Goal: Check status: Check status

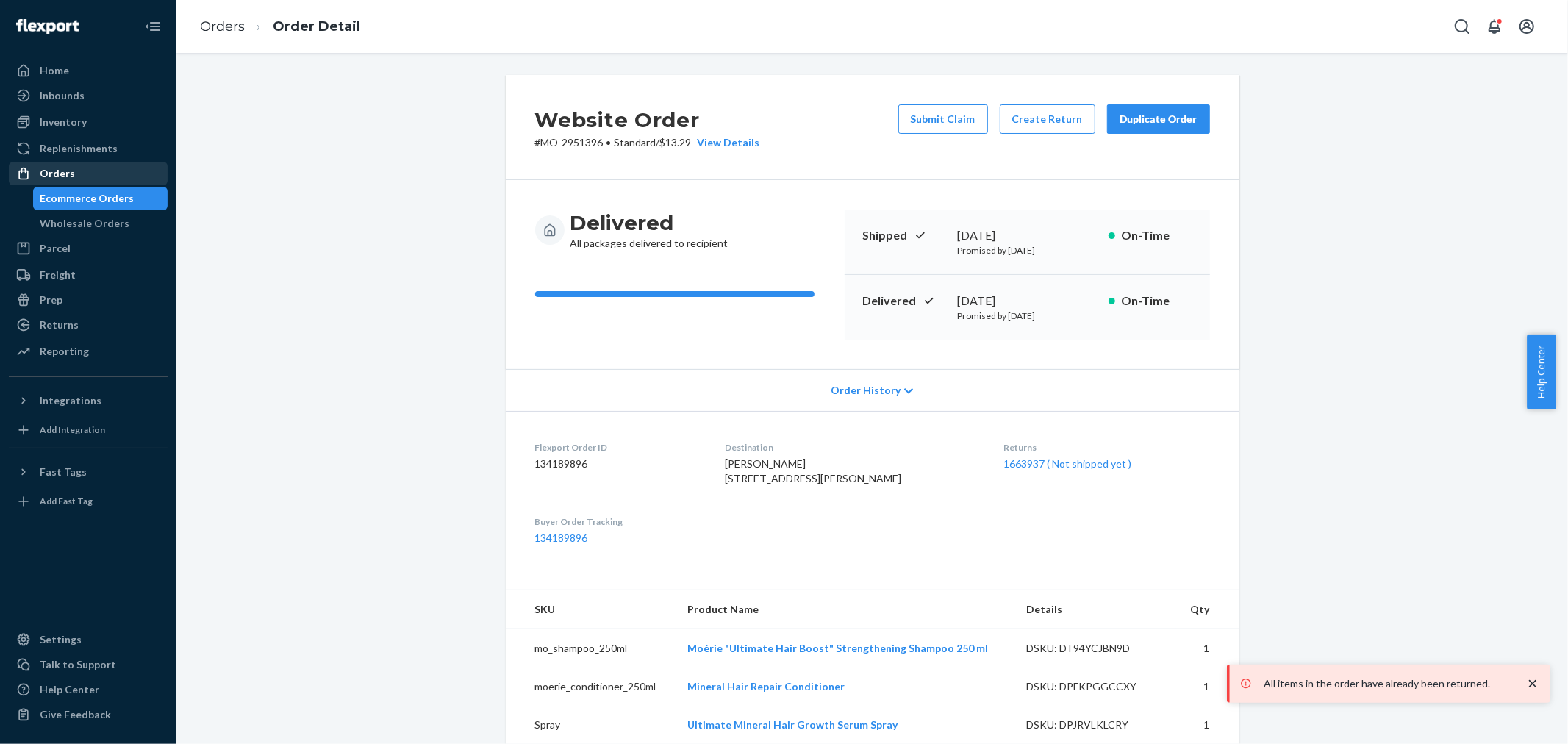
click at [136, 173] on div "Orders" at bounding box center [88, 174] width 156 height 21
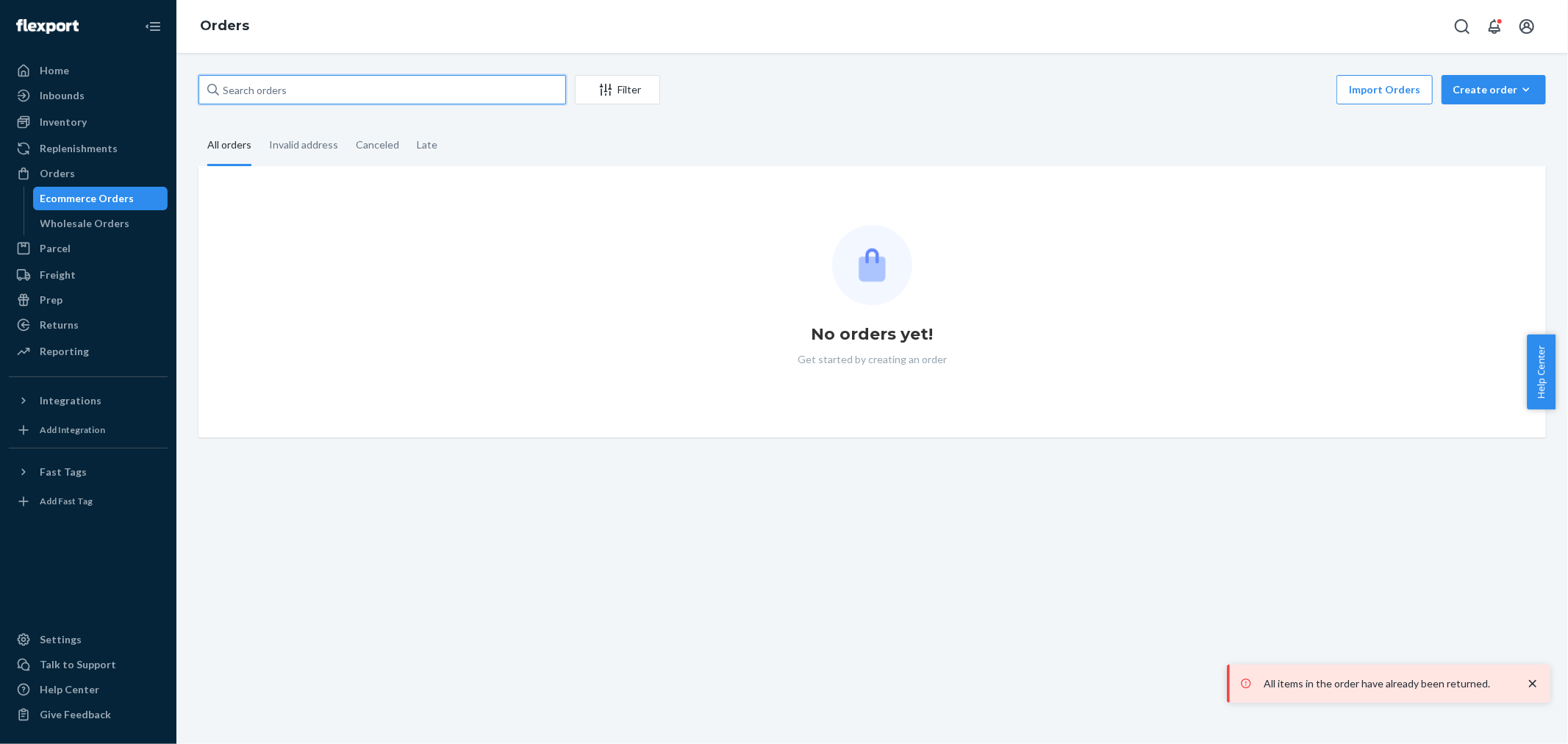
click at [392, 84] on input "text" at bounding box center [382, 89] width 368 height 29
paste input "2976835"
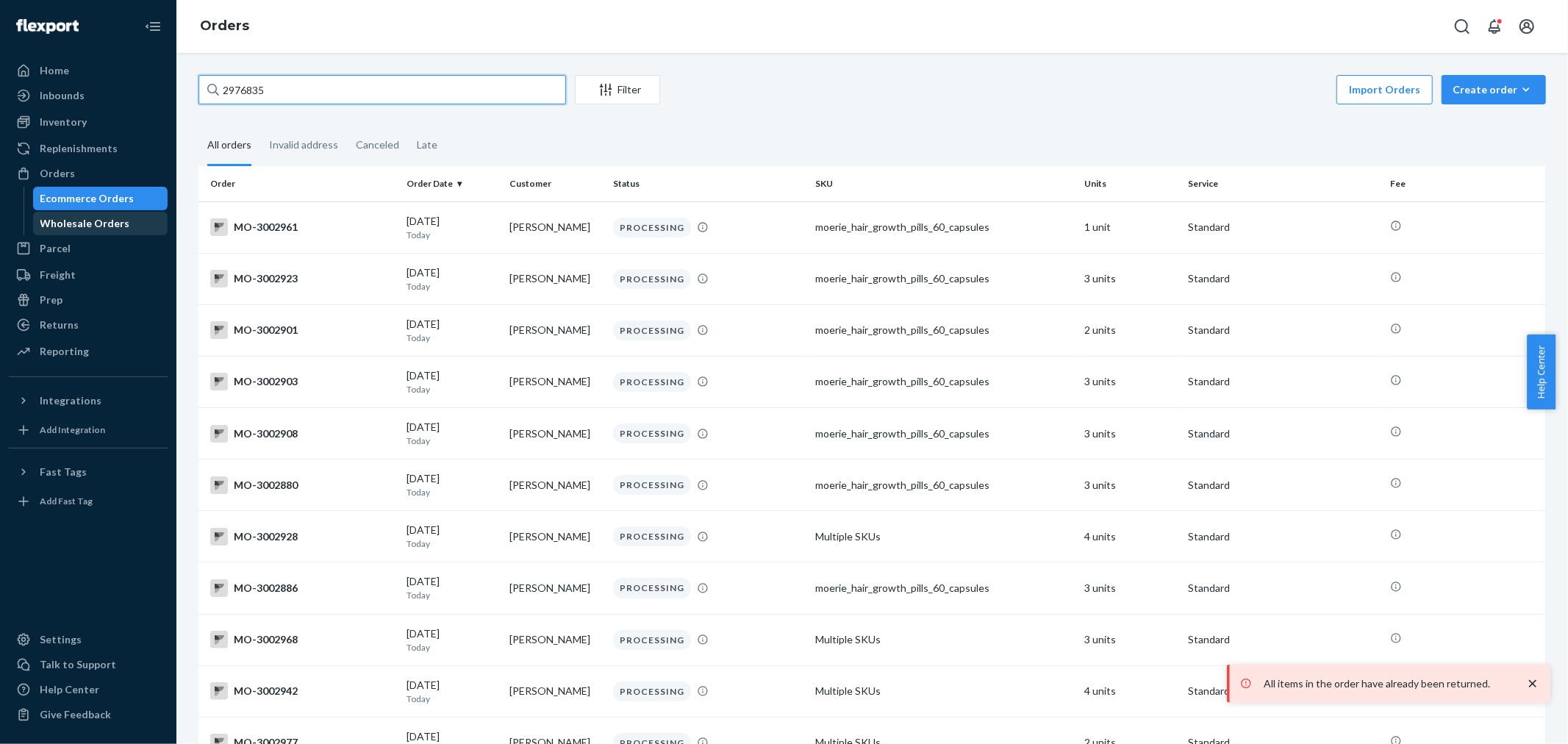
type input "2976835"
click at [118, 221] on div "Wholesale Orders" at bounding box center [85, 224] width 89 height 15
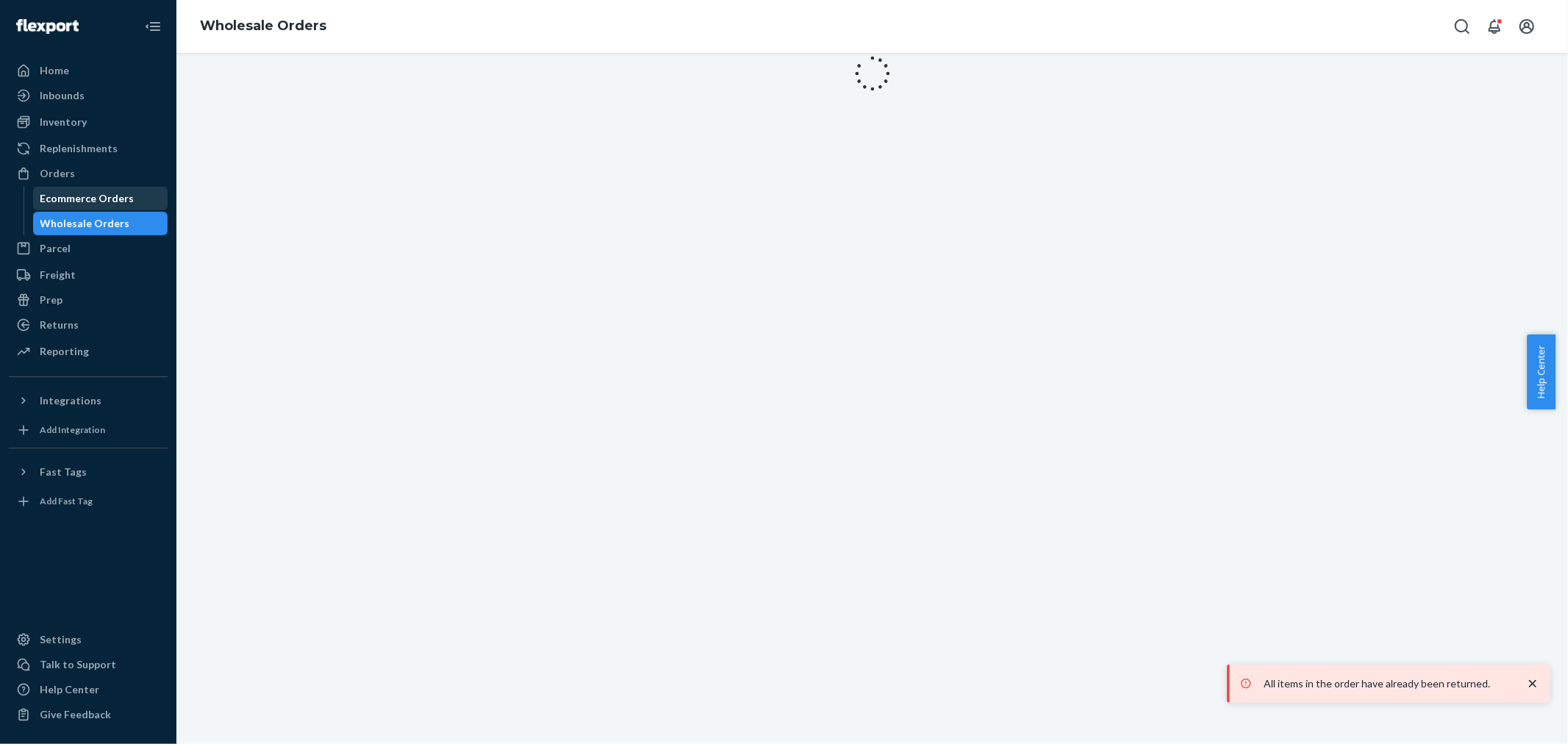
click at [123, 195] on div "Ecommerce Orders" at bounding box center [87, 198] width 94 height 15
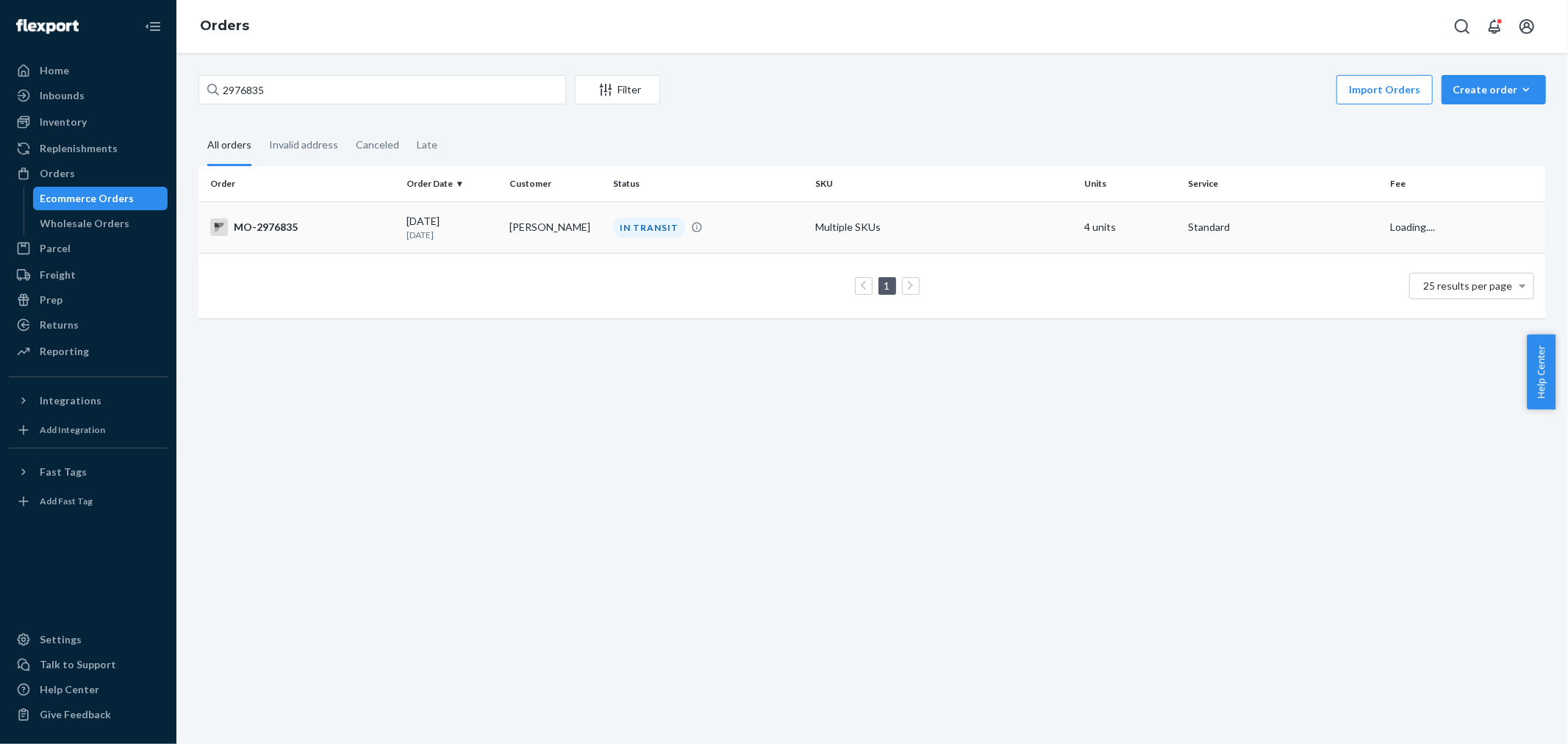
click at [574, 230] on td "[PERSON_NAME]" at bounding box center [555, 227] width 104 height 51
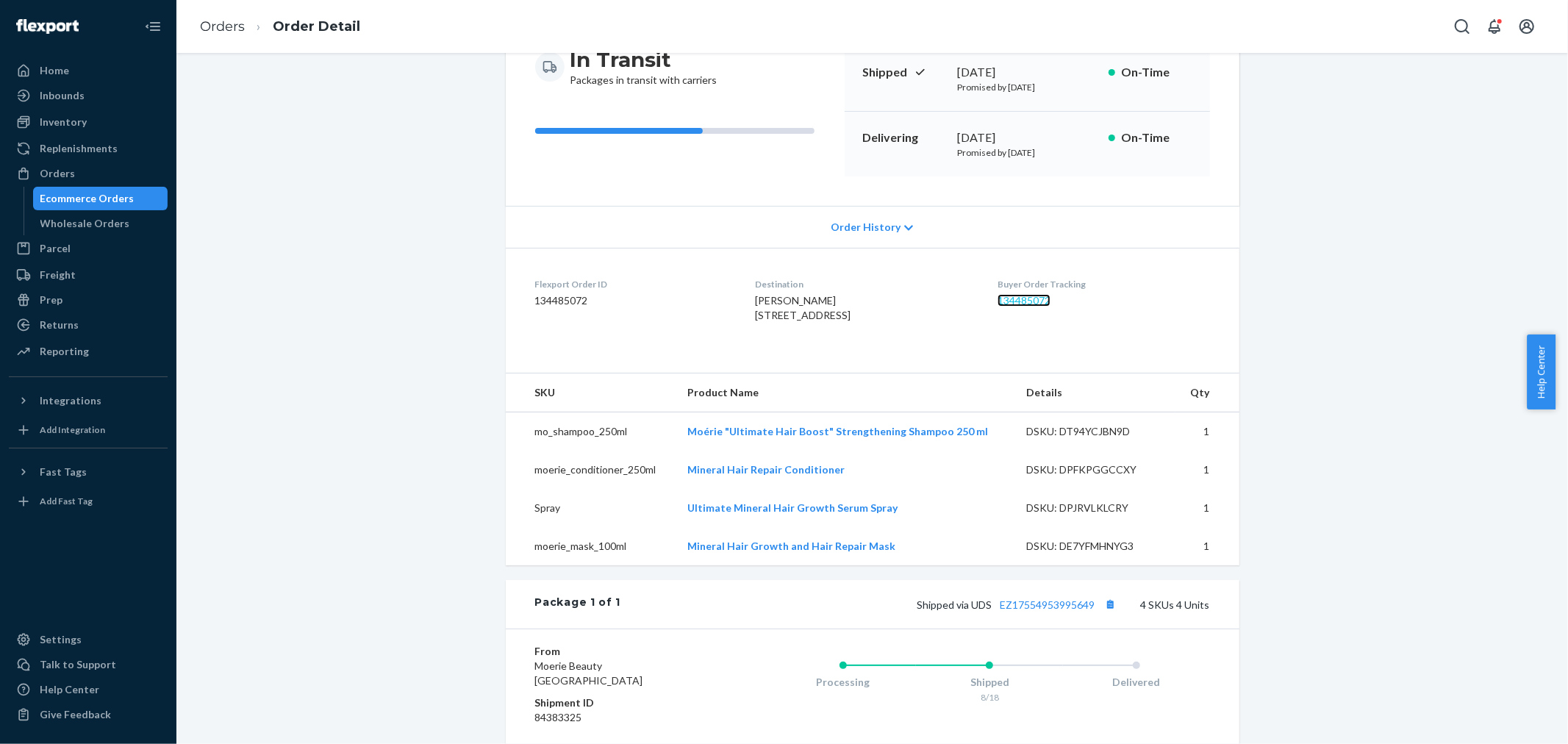
click at [1027, 303] on link "134485072" at bounding box center [1024, 300] width 53 height 13
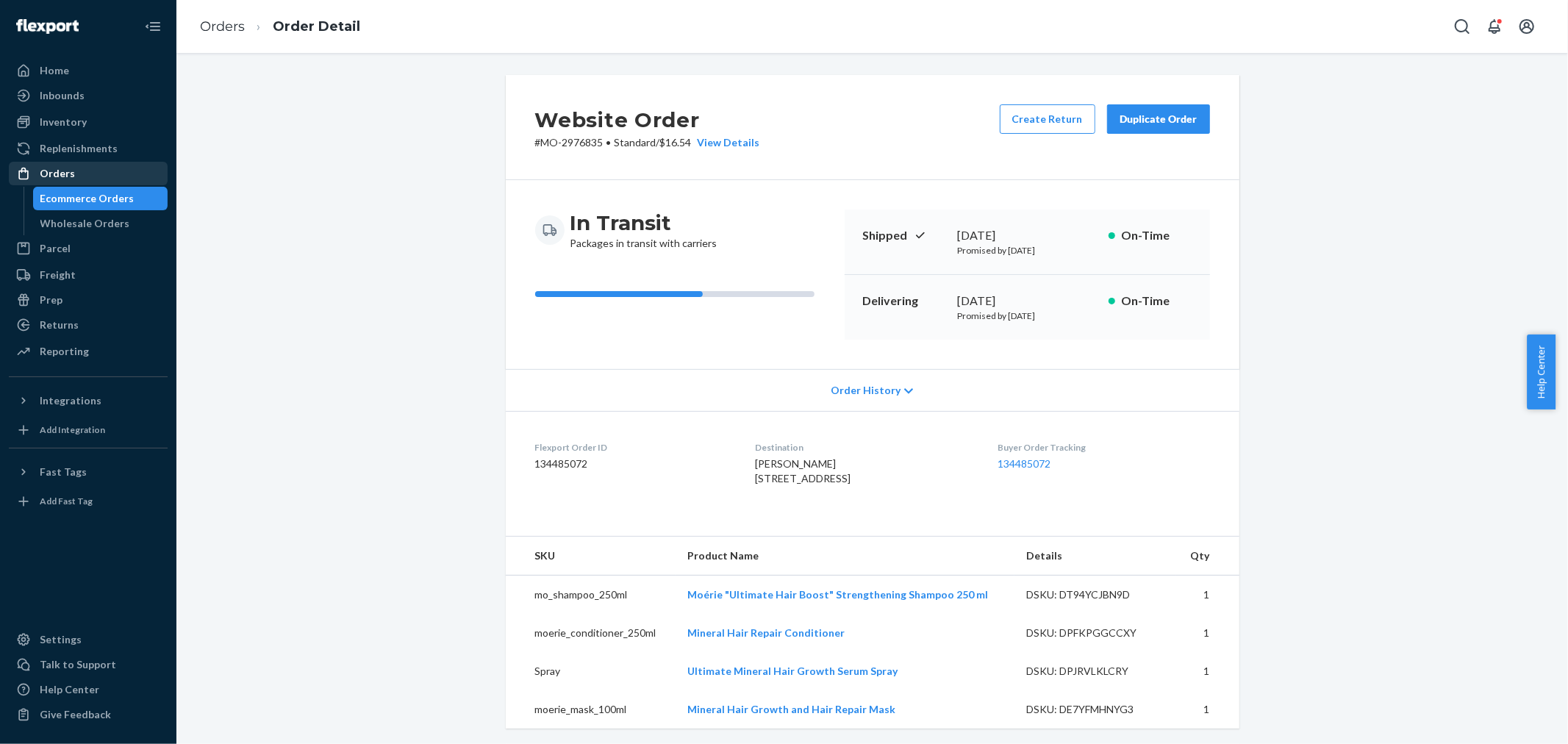
click at [122, 181] on div "Orders" at bounding box center [88, 174] width 156 height 21
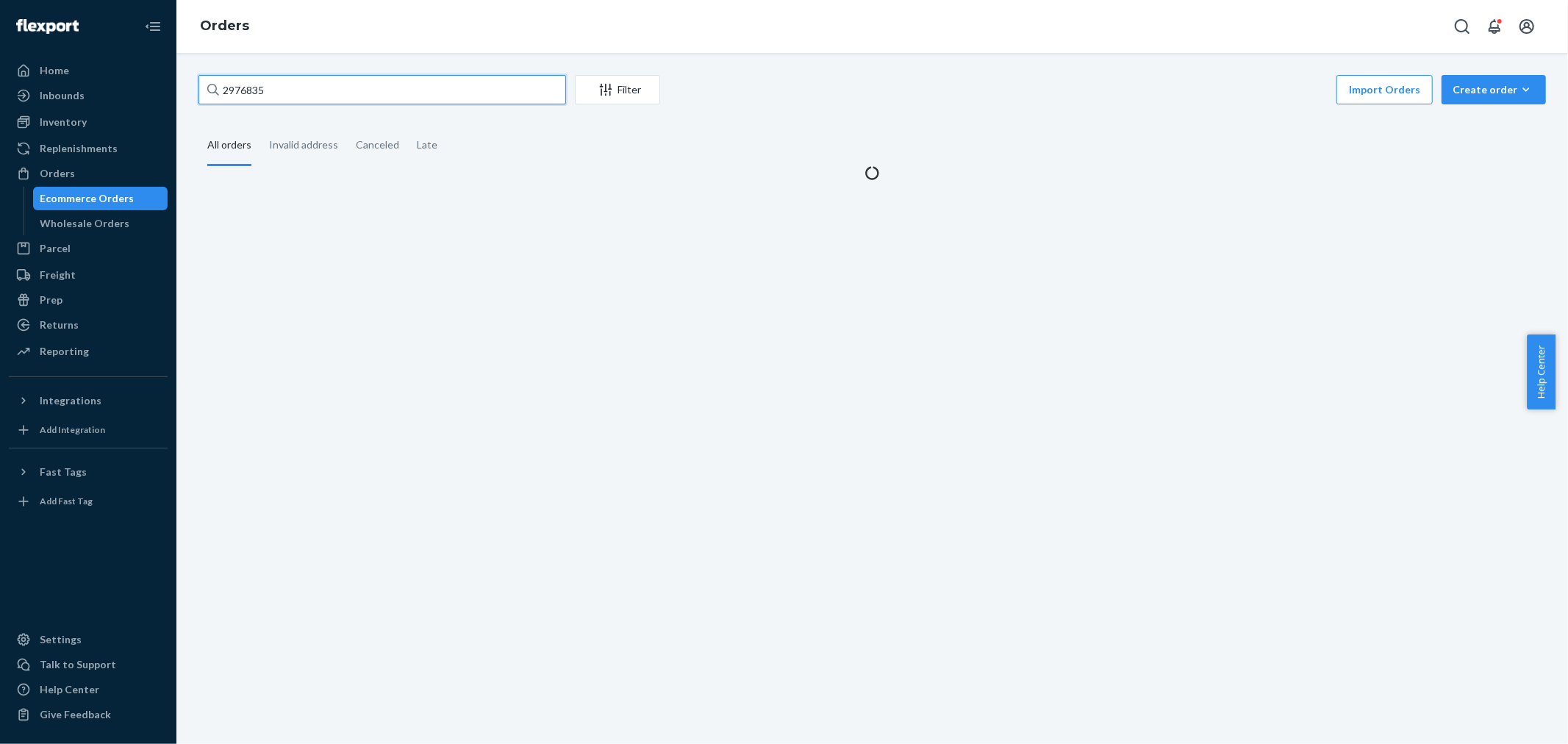
click at [392, 89] on input "2976835" at bounding box center [382, 89] width 368 height 29
paste input "5351"
type input "2953515"
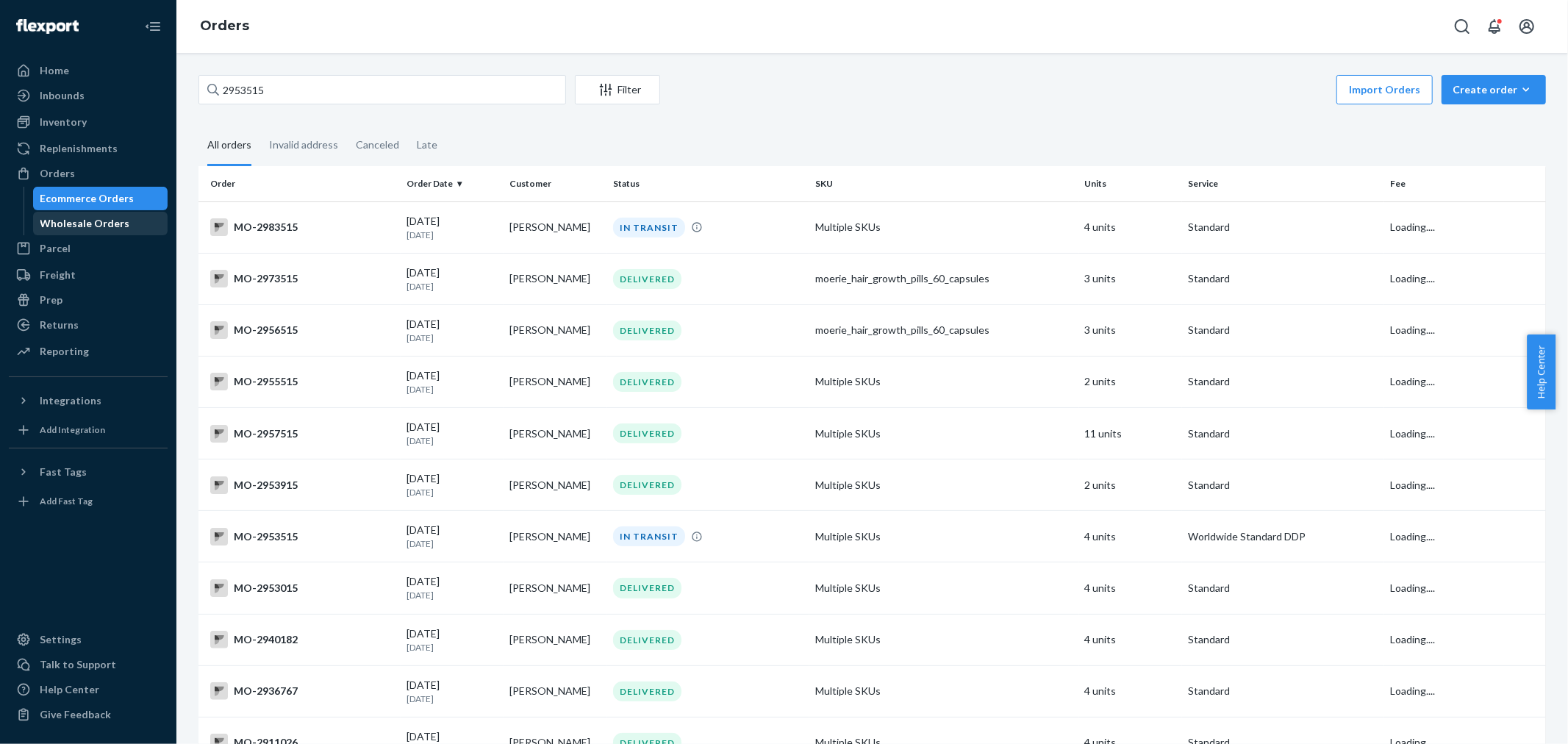
click at [118, 222] on div "Wholesale Orders" at bounding box center [85, 224] width 89 height 15
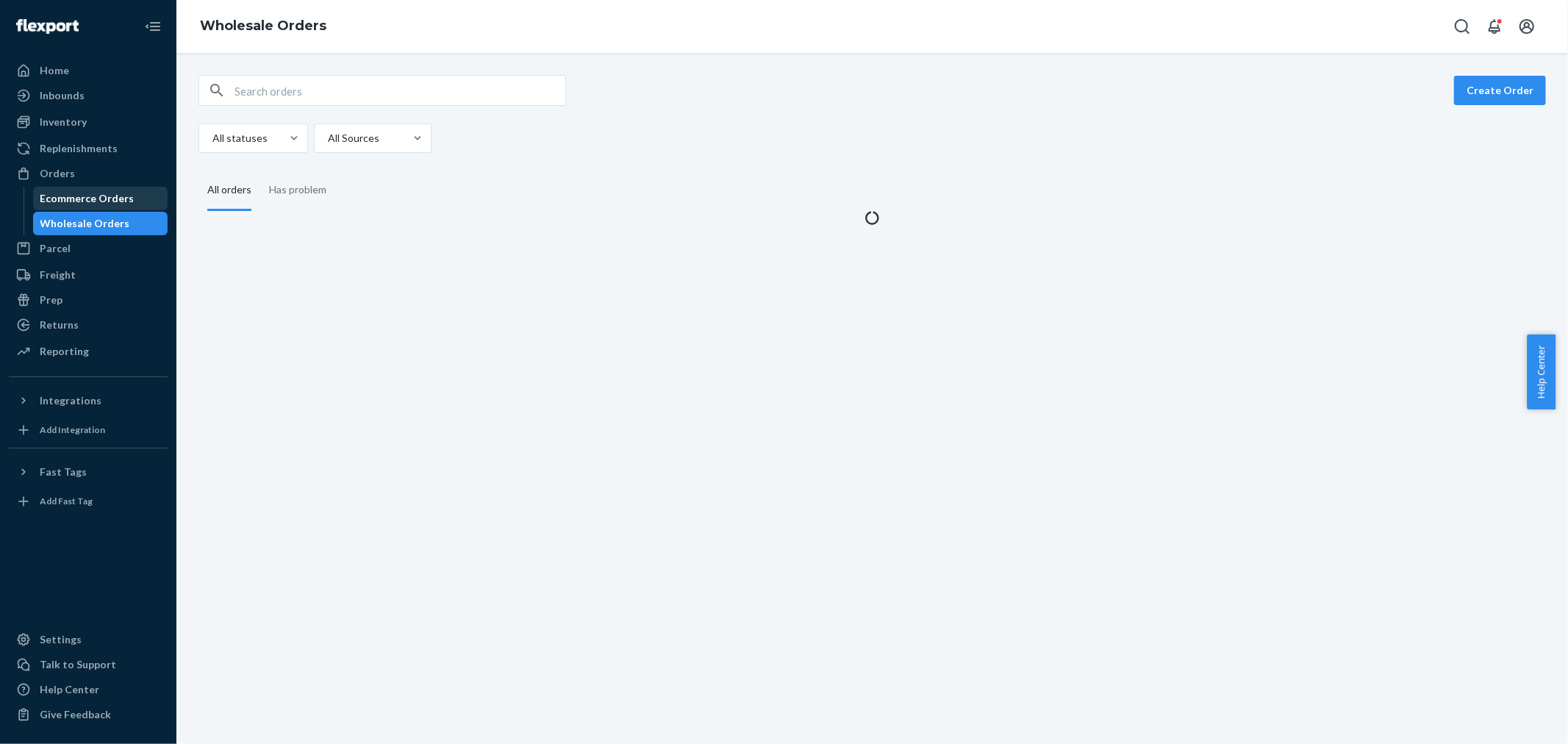
click at [116, 199] on div "Ecommerce Orders" at bounding box center [87, 198] width 94 height 15
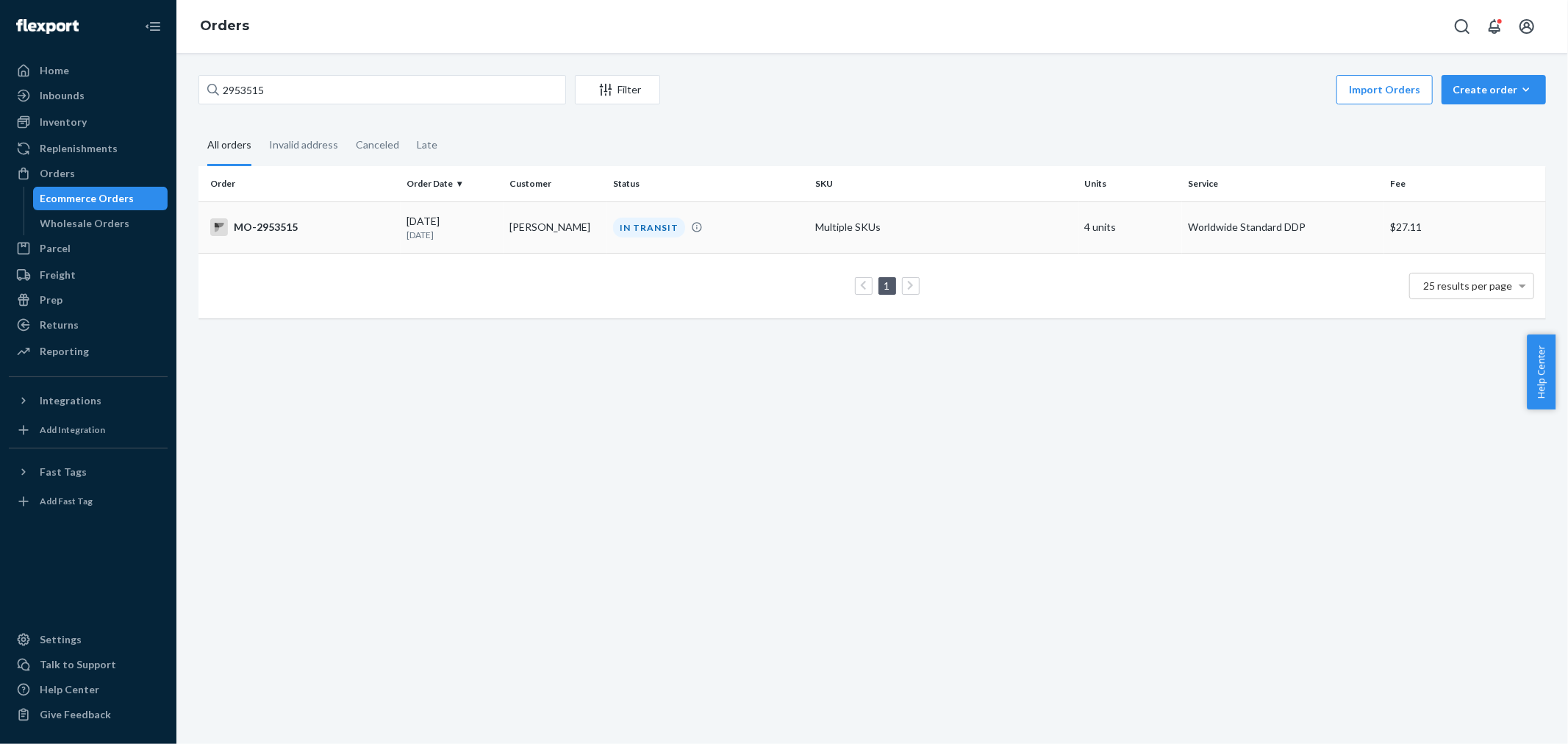
click at [488, 224] on div "[DATE] [DATE]" at bounding box center [452, 227] width 92 height 27
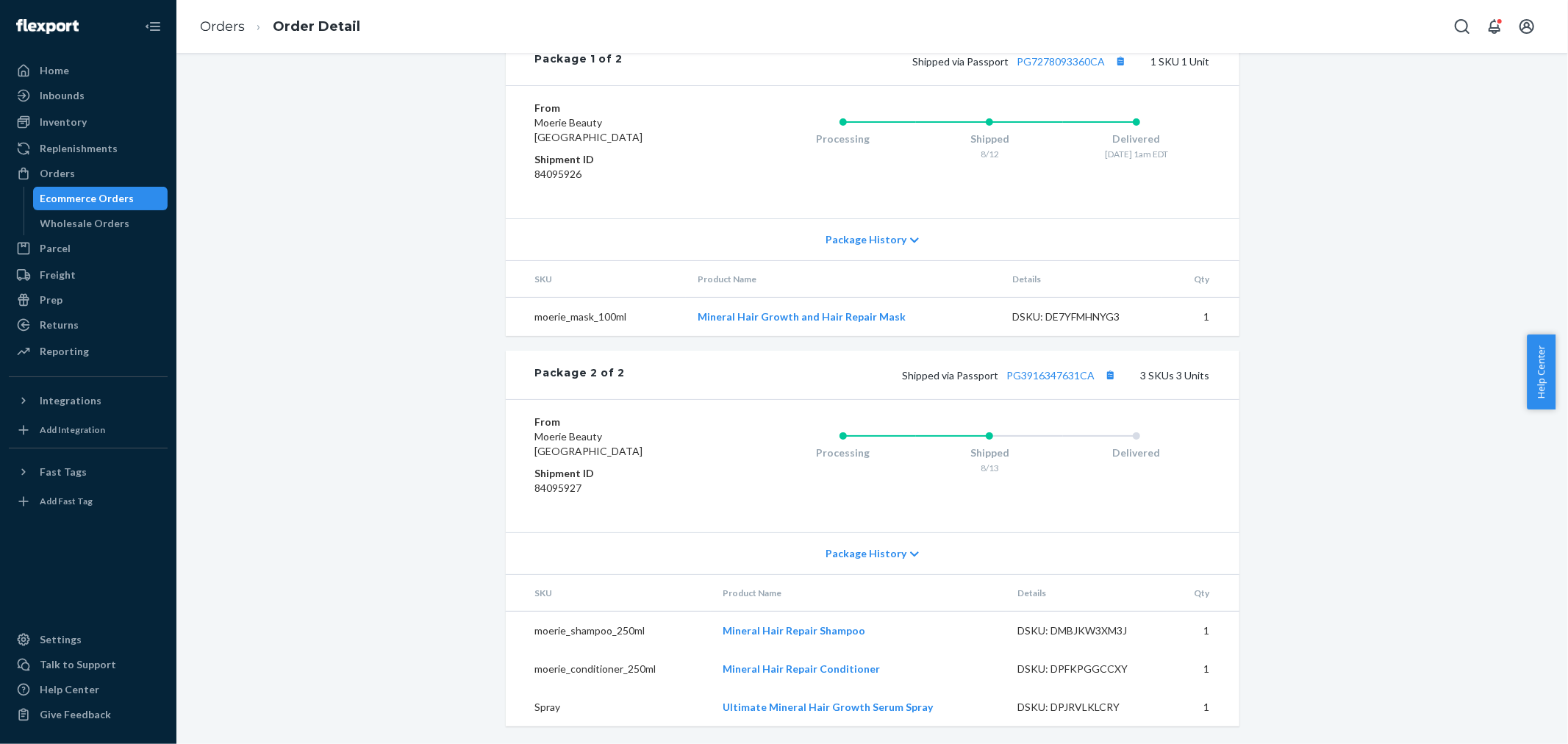
scroll to position [737, 0]
click at [1046, 382] on div "Shipped via Passport PG3916347631CA 3 SKUs 3 Units" at bounding box center [917, 375] width 585 height 19
click at [1046, 375] on link "PG3916347631CA" at bounding box center [1051, 375] width 88 height 13
